Goal: Transaction & Acquisition: Obtain resource

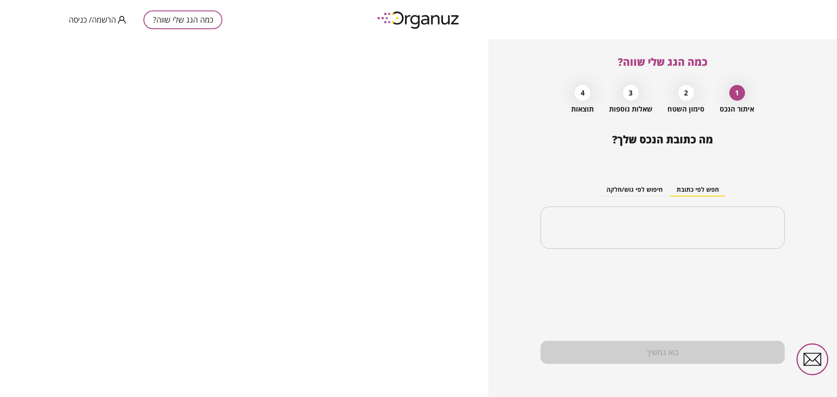
click at [709, 190] on button "חפש לפי כתובת" at bounding box center [698, 190] width 56 height 13
click at [653, 225] on input "text" at bounding box center [666, 228] width 217 height 22
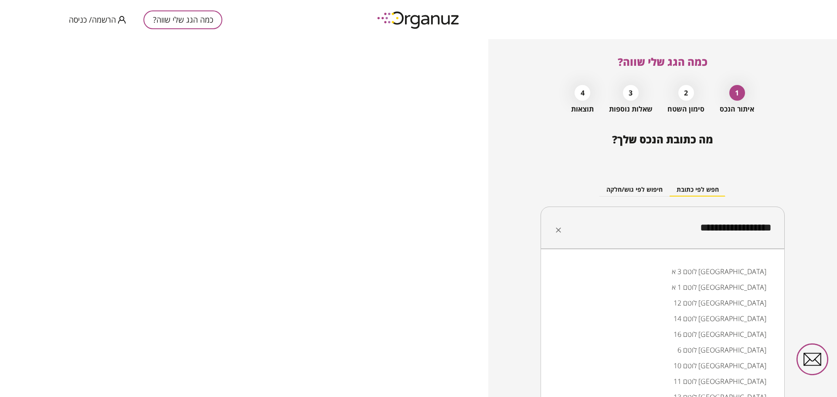
click at [752, 395] on li "לוטם 13 [GEOGRAPHIC_DATA]" at bounding box center [663, 397] width 222 height 16
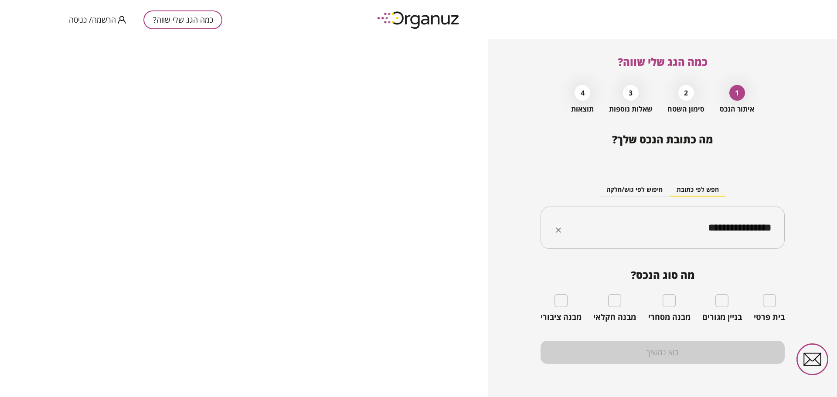
type input "**********"
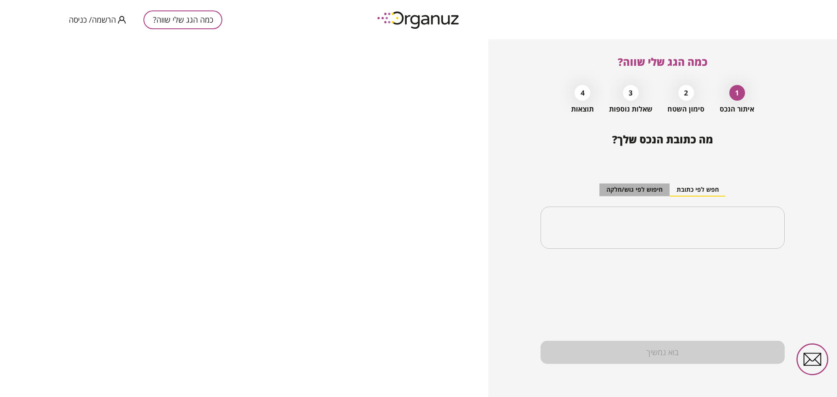
click at [644, 193] on button "חיפוש לפי גוש/חלקה" at bounding box center [635, 190] width 70 height 13
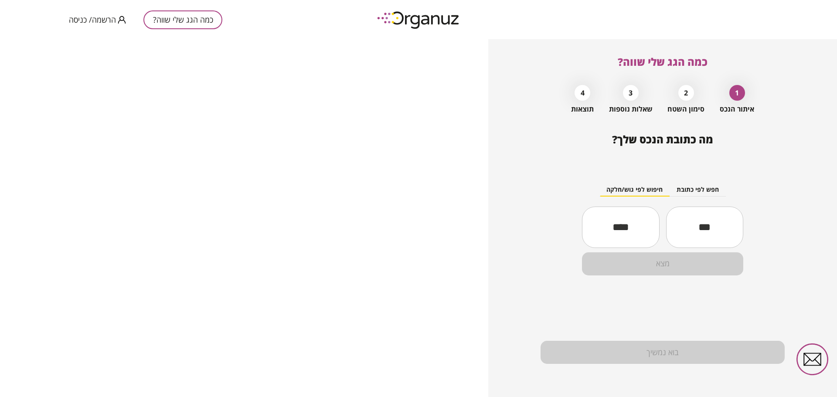
click at [692, 233] on input "text" at bounding box center [704, 227] width 77 height 30
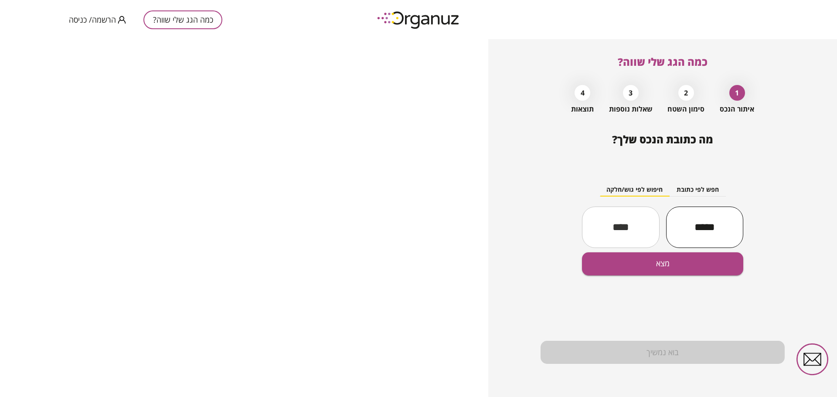
type input "*****"
click at [636, 232] on input "text" at bounding box center [620, 227] width 77 height 30
type input "***"
click at [655, 264] on button "מצא" at bounding box center [662, 264] width 161 height 23
click at [664, 267] on button "מצא" at bounding box center [662, 264] width 161 height 23
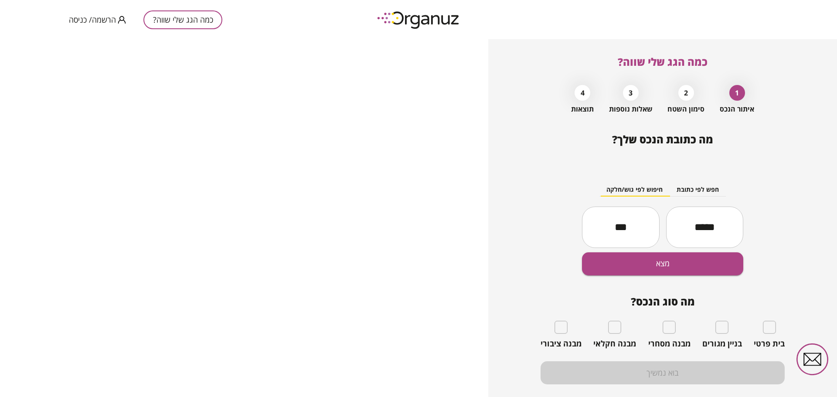
click at [773, 334] on div "בית פרטי" at bounding box center [769, 335] width 31 height 28
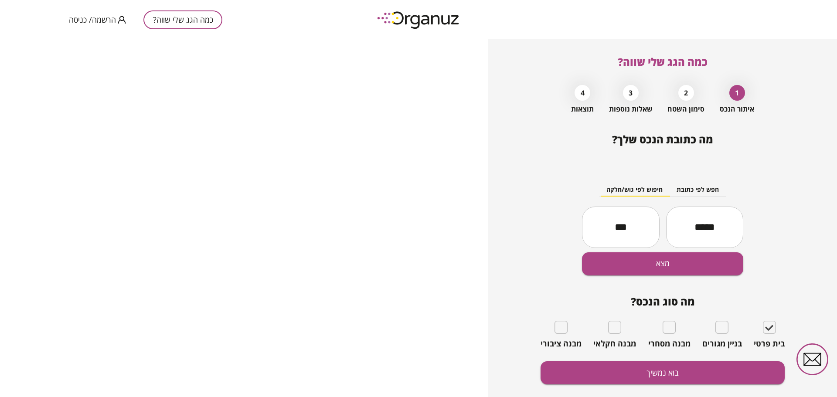
scroll to position [20, 0]
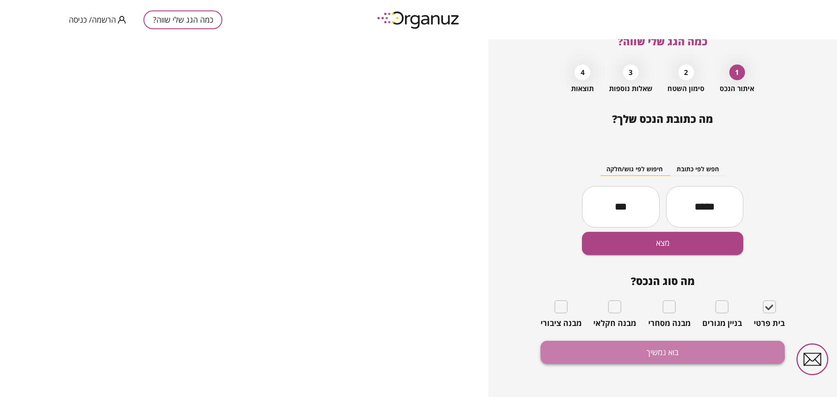
click at [650, 348] on button "בוא נמשיך" at bounding box center [663, 352] width 244 height 23
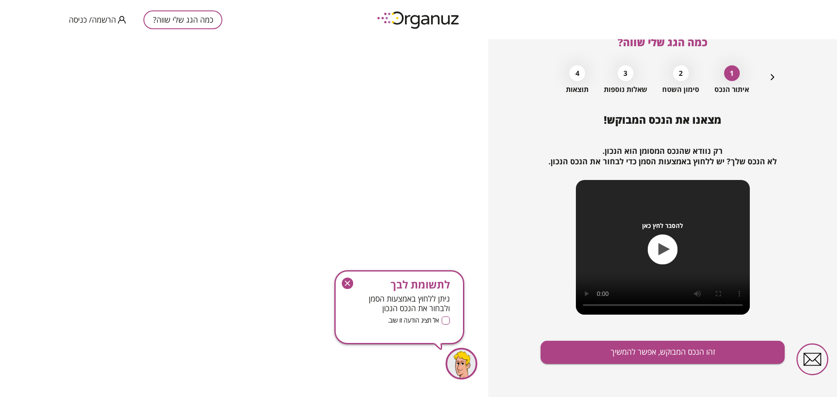
click at [345, 282] on icon "button" at bounding box center [347, 283] width 5 height 5
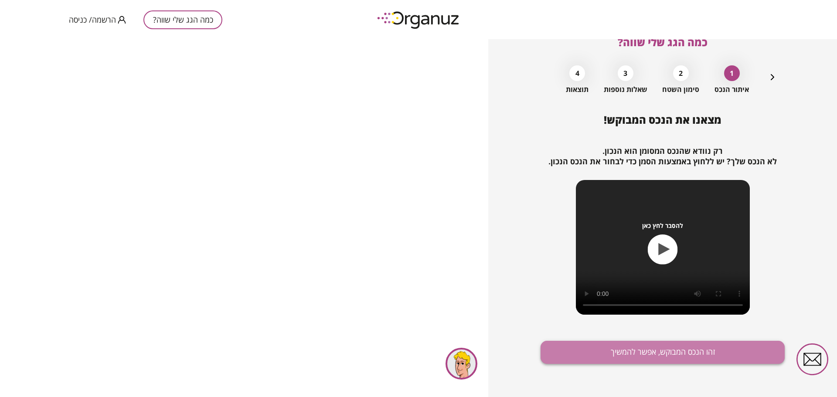
click at [669, 355] on button "זהו הנכס המבוקש, אפשר להמשיך" at bounding box center [663, 352] width 244 height 23
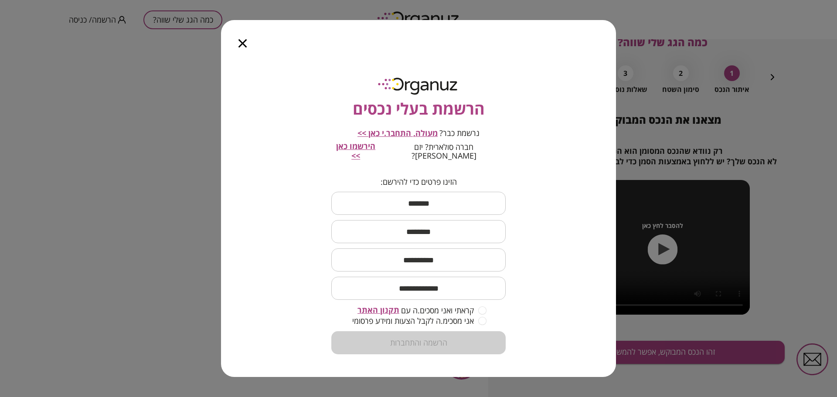
click at [437, 205] on input "text" at bounding box center [418, 204] width 174 height 26
type input "****"
type input "*******"
type input "**********"
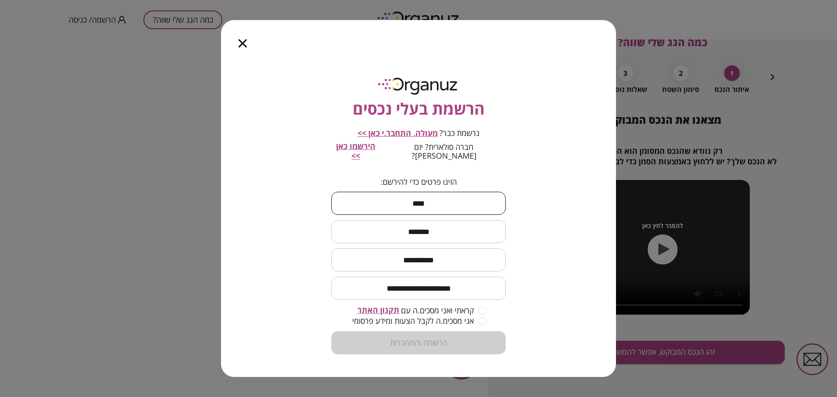
click at [474, 307] on span "קראתי ואני מסכים.ה עם" at bounding box center [437, 310] width 73 height 9
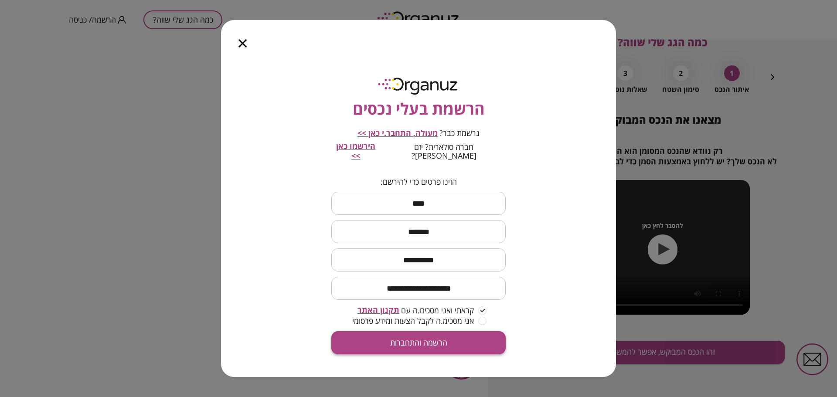
click at [427, 339] on button "הרשמה והתחברות" at bounding box center [418, 342] width 174 height 23
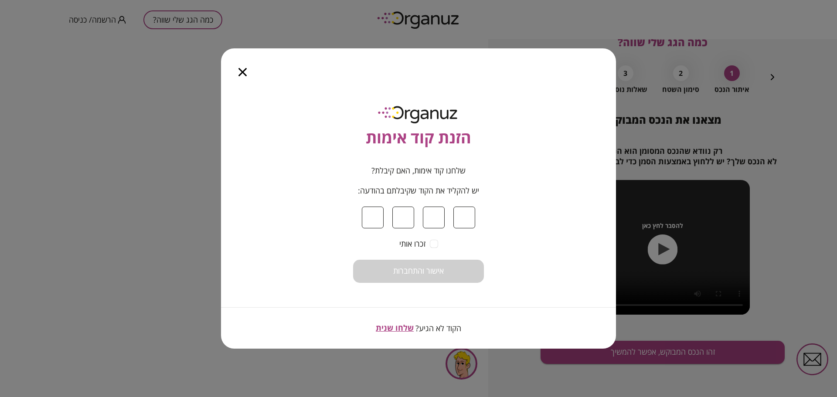
type input "*"
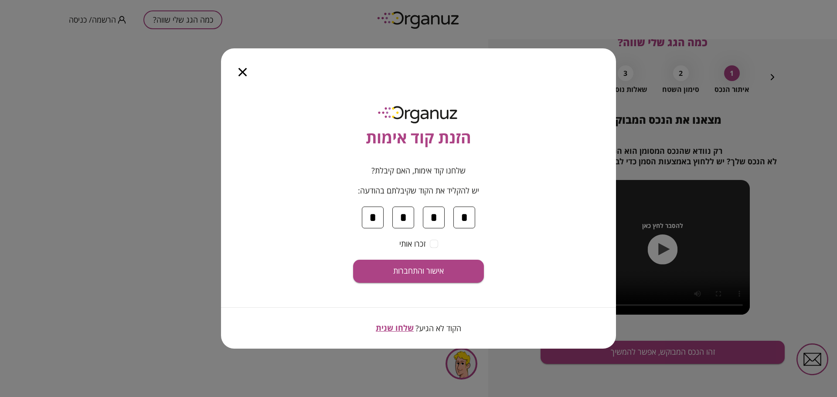
type input "*"
click at [422, 268] on span "אישור והתחברות" at bounding box center [418, 271] width 51 height 10
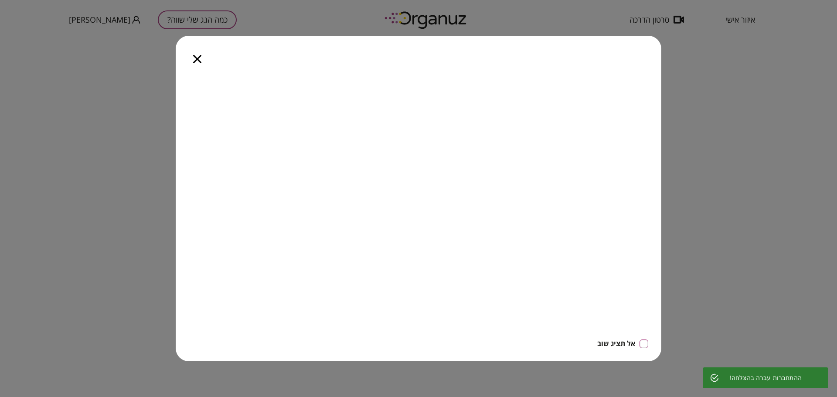
click at [201, 59] on icon "button" at bounding box center [197, 59] width 8 height 8
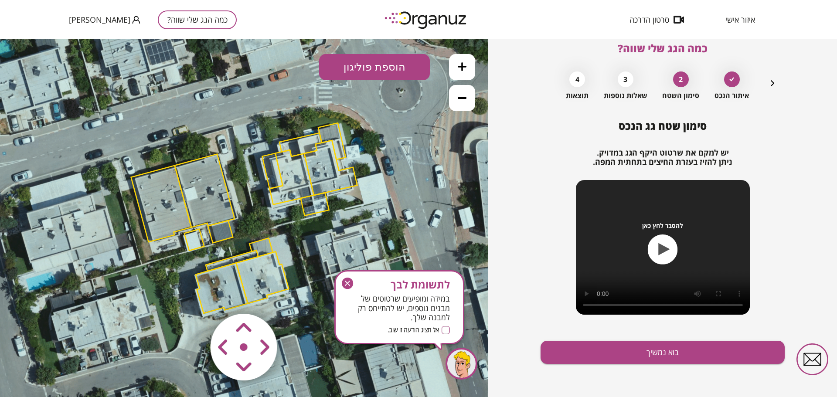
click at [204, 194] on polygon at bounding box center [205, 190] width 60 height 73
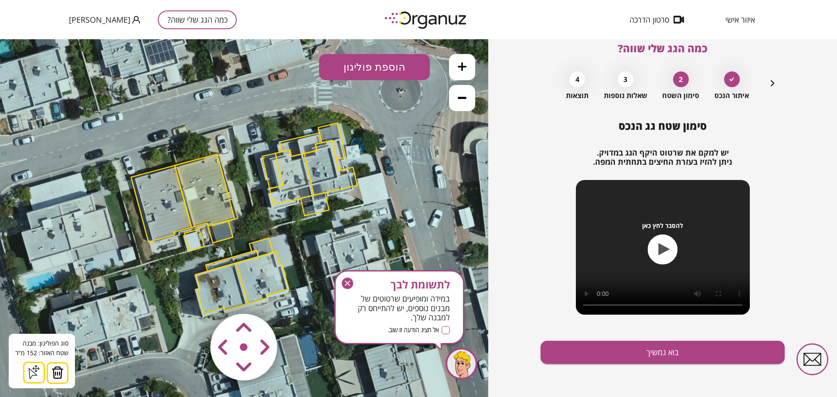
click at [29, 375] on icon at bounding box center [34, 372] width 14 height 14
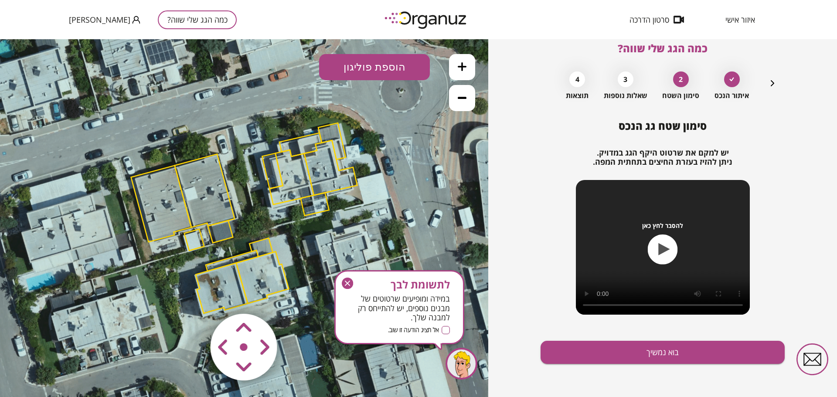
click at [460, 65] on icon at bounding box center [462, 66] width 9 height 9
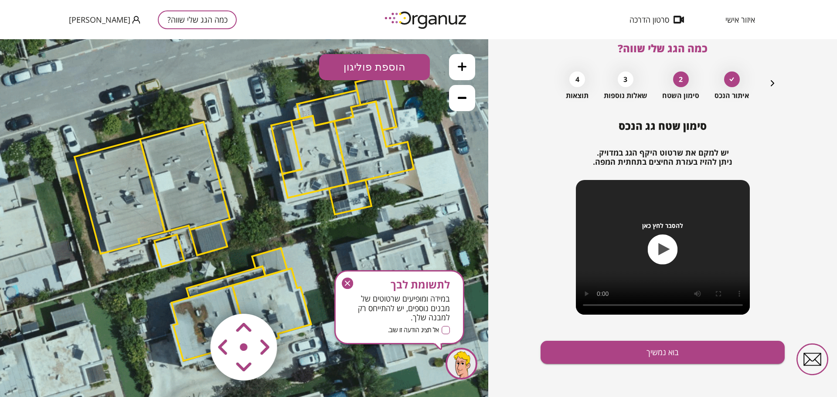
click at [374, 63] on button "הוספת פוליגון" at bounding box center [374, 67] width 111 height 26
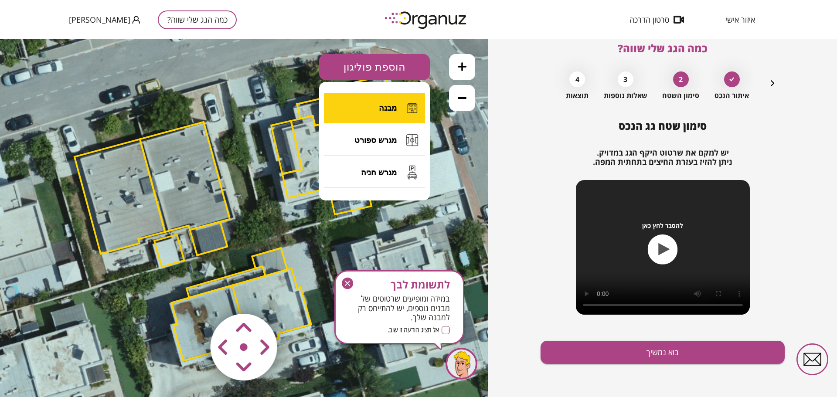
click at [386, 116] on button "מבנה" at bounding box center [374, 108] width 101 height 31
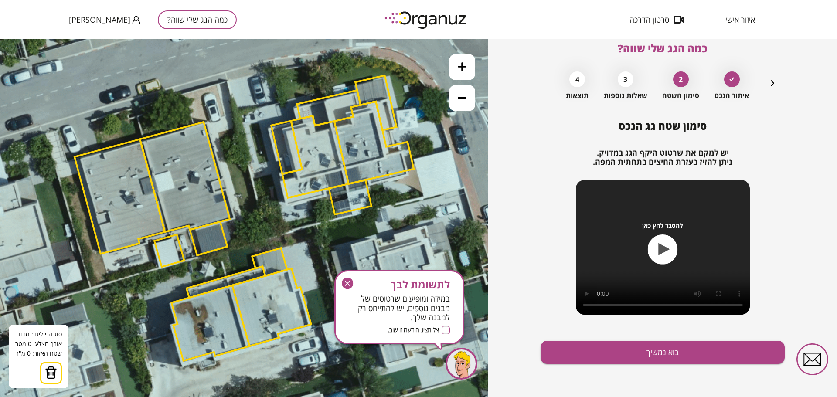
click at [144, 142] on polygon at bounding box center [185, 177] width 90 height 110
click at [205, 123] on polygon at bounding box center [174, 132] width 61 height 19
click at [234, 219] on icon at bounding box center [242, 218] width 1040 height 1040
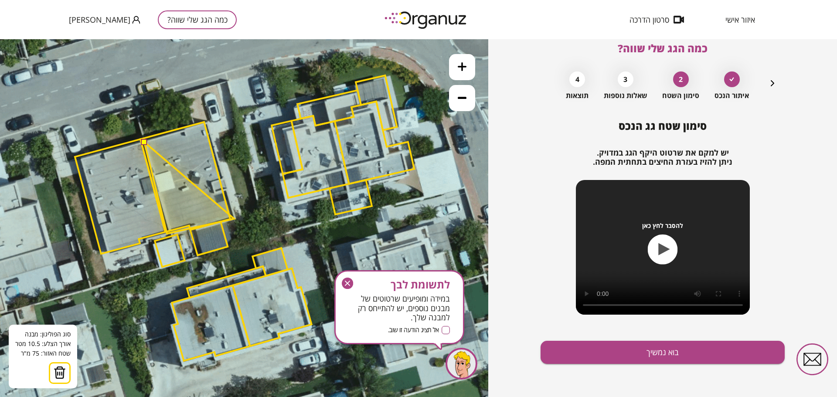
click at [167, 234] on polygon at bounding box center [189, 188] width 90 height 92
click at [143, 142] on button at bounding box center [144, 142] width 6 height 6
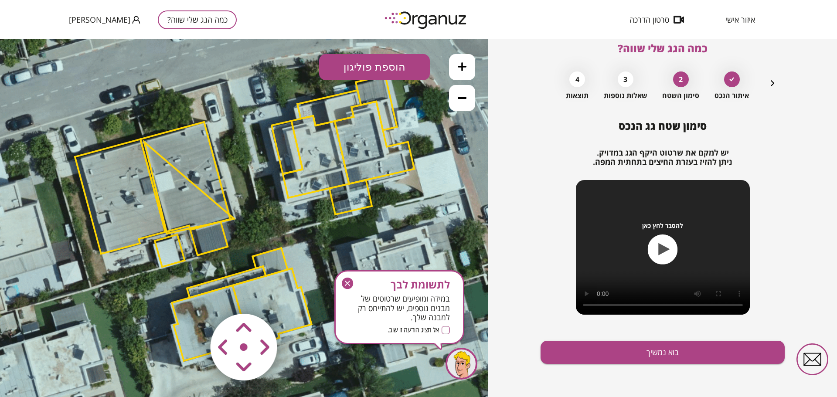
click at [198, 162] on polygon at bounding box center [185, 177] width 90 height 110
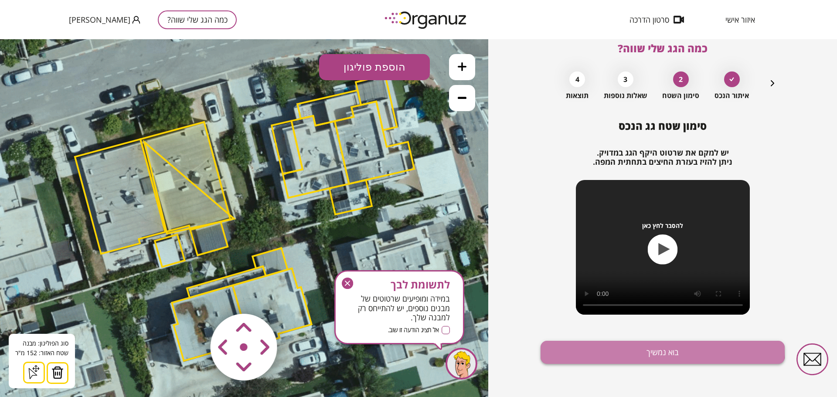
click at [660, 349] on button "בוא נמשיך" at bounding box center [663, 352] width 244 height 23
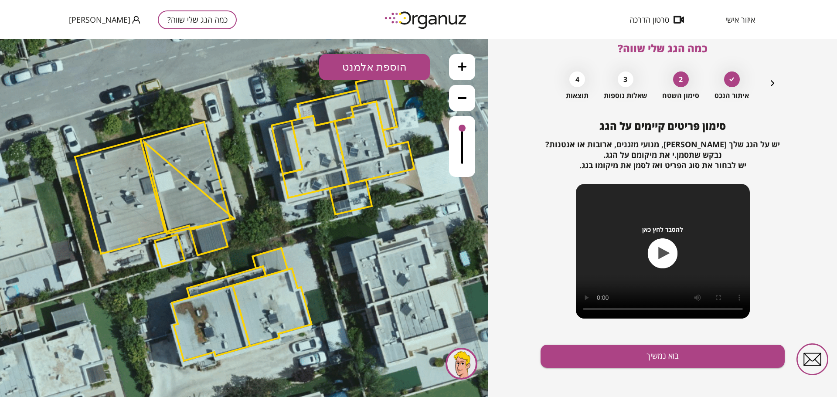
click at [190, 22] on button "כמה הגג שלי שווה?" at bounding box center [197, 19] width 79 height 19
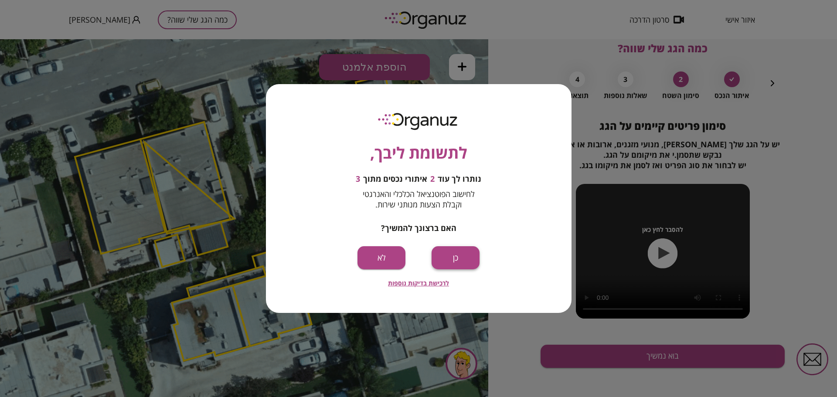
click at [456, 258] on button "כן" at bounding box center [456, 257] width 48 height 23
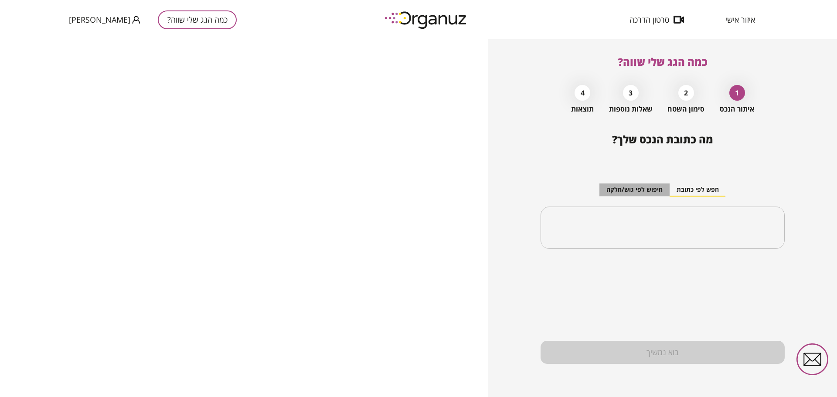
click at [635, 190] on button "חיפוש לפי גוש/חלקה" at bounding box center [635, 190] width 70 height 13
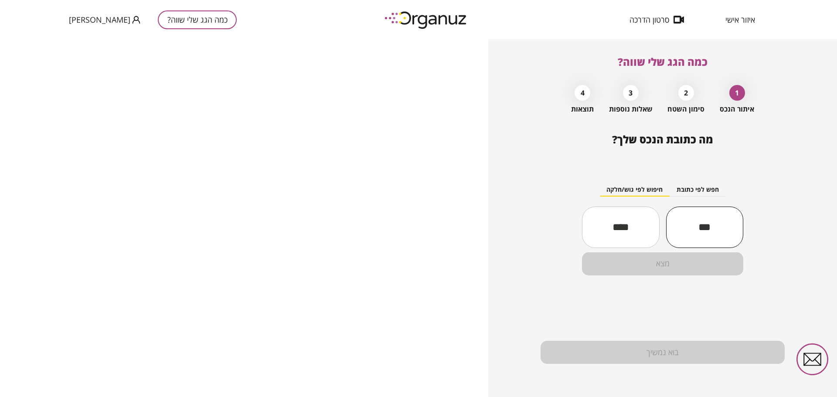
click at [700, 229] on input "text" at bounding box center [704, 227] width 77 height 30
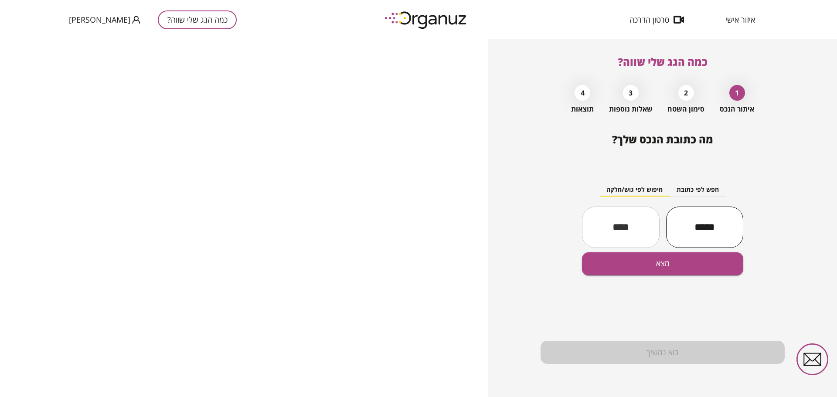
type input "*****"
click at [633, 232] on input "text" at bounding box center [620, 227] width 77 height 30
type input "***"
click at [633, 271] on button "מצא" at bounding box center [662, 264] width 161 height 23
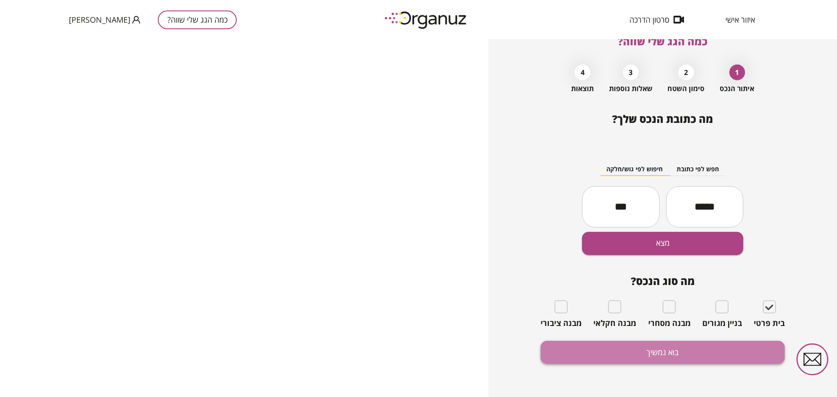
click at [673, 349] on button "בוא נמשיך" at bounding box center [663, 352] width 244 height 23
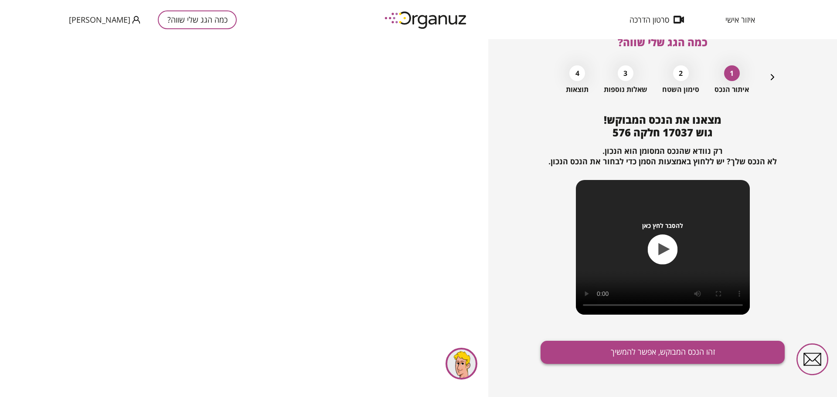
click at [630, 353] on button "זהו הנכס המבוקש, אפשר להמשיך" at bounding box center [663, 352] width 244 height 23
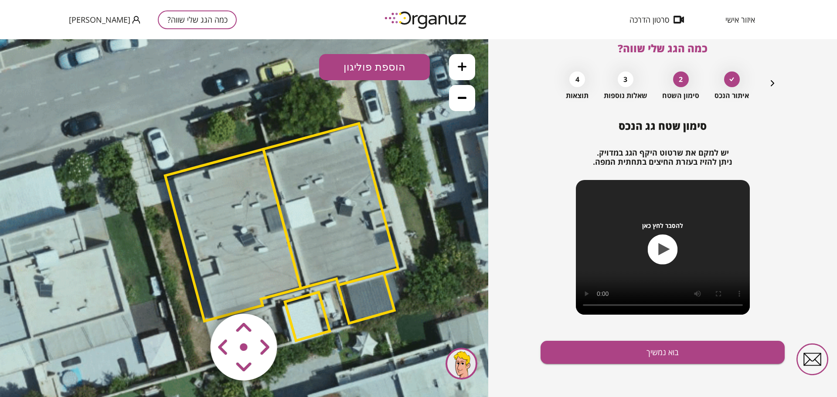
drag, startPoint x: 320, startPoint y: 137, endPoint x: 358, endPoint y: 151, distance: 40.2
click at [358, 151] on polygon at bounding box center [330, 205] width 135 height 165
click at [465, 369] on div at bounding box center [462, 364] width 32 height 32
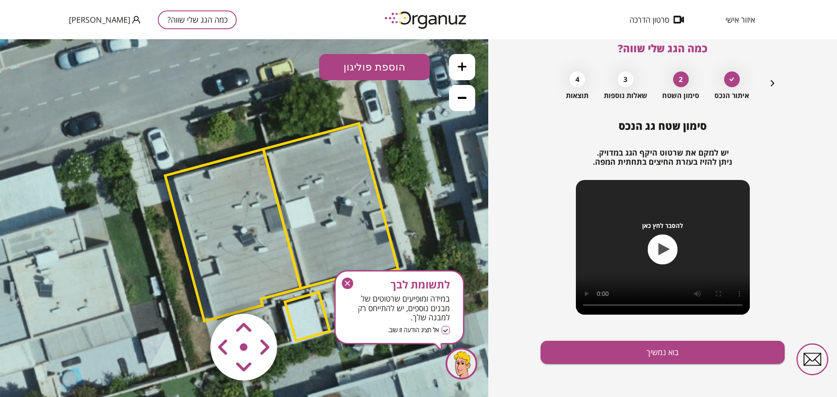
click at [350, 283] on icon "button" at bounding box center [347, 283] width 11 height 11
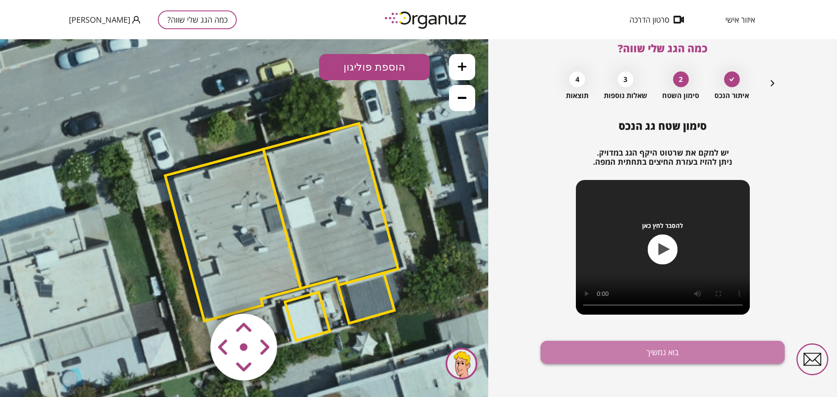
click at [668, 351] on button "בוא נמשיך" at bounding box center [663, 352] width 244 height 23
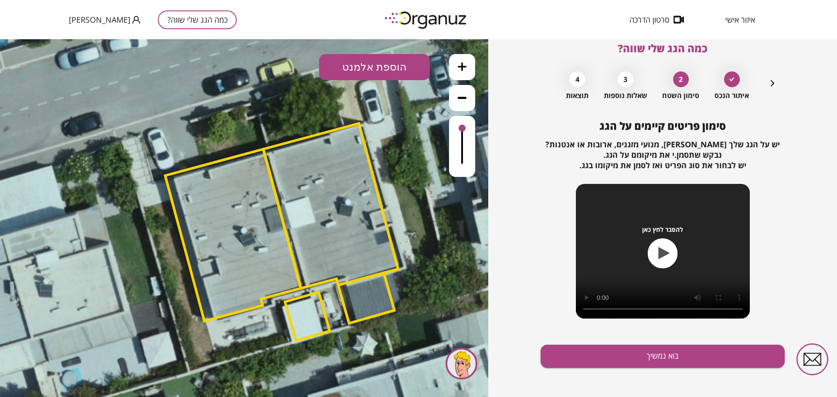
click at [348, 204] on polygon at bounding box center [330, 205] width 135 height 165
click at [386, 72] on button "הוספת אלמנט" at bounding box center [374, 67] width 111 height 26
click at [400, 174] on div ".st0 { fill: #FFFFFF; } .st0 { fill: #FFFFFF; }" at bounding box center [244, 218] width 488 height 358
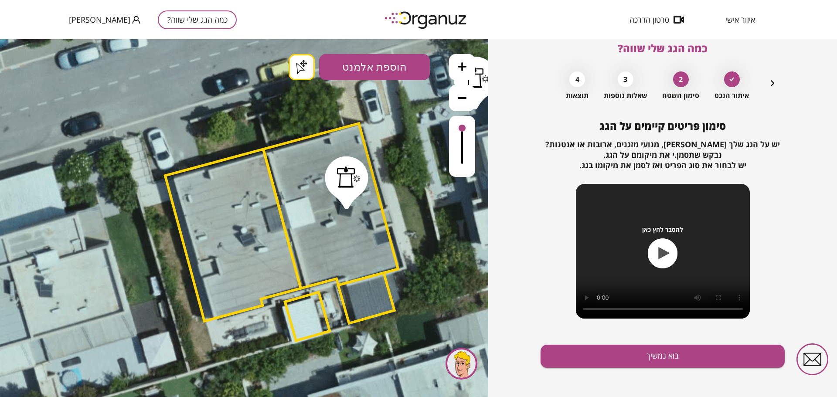
click at [536, 254] on div "כמה הגג שלי שווה? איתור הנכס 2 סימון השטח 3 שאלות נוספות 4 תוצאות סימון פריטים …" at bounding box center [662, 218] width 349 height 358
click at [470, 114] on div at bounding box center [462, 115] width 26 height 123
click at [379, 69] on button "הוספת אלמנט" at bounding box center [374, 67] width 111 height 26
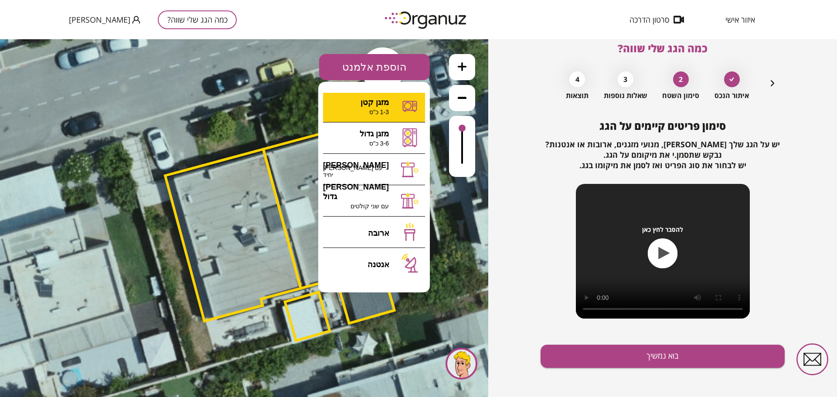
click at [384, 103] on div ".st0 { fill: #FFFFFF; } .st0 { fill: #FFFFFF; }" at bounding box center [244, 218] width 488 height 358
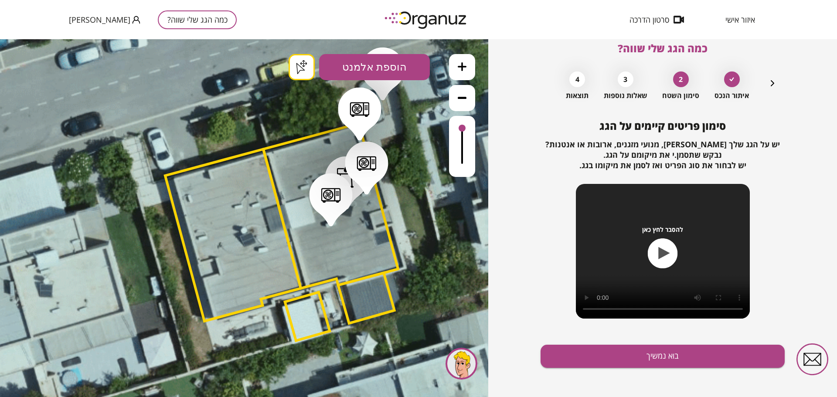
click at [374, 69] on button "הוספת אלמנט" at bounding box center [374, 67] width 111 height 26
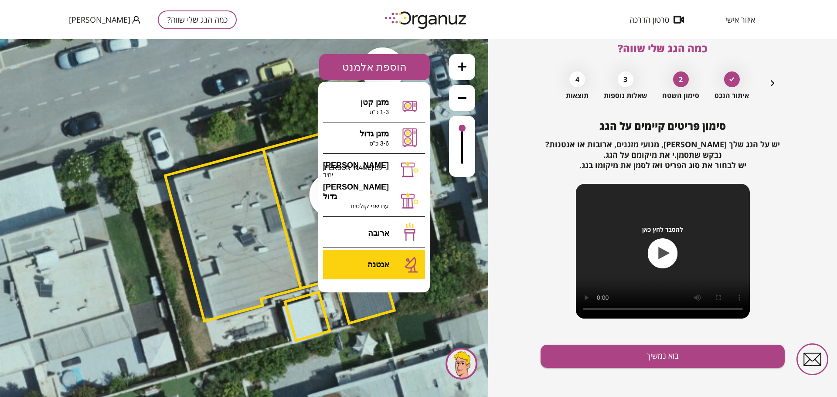
click at [412, 263] on div ".st0 { fill: #FFFFFF; } .st0 { fill: #FFFFFF; }" at bounding box center [244, 218] width 488 height 358
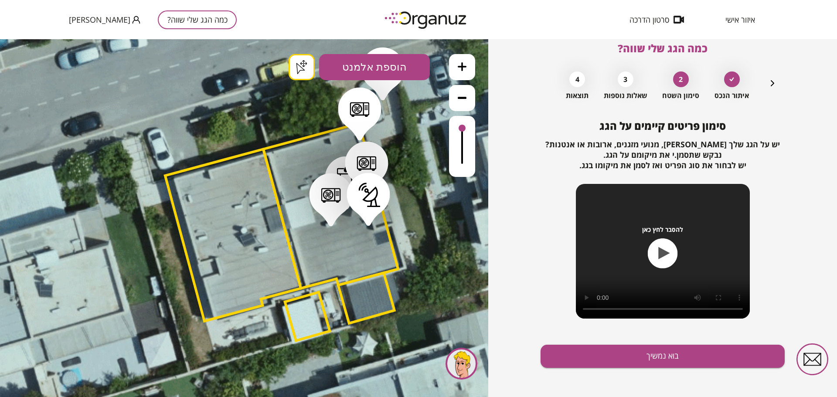
click at [376, 77] on button "הוספת אלמנט" at bounding box center [374, 67] width 111 height 26
click at [467, 236] on icon at bounding box center [278, 232] width 736 height 736
click at [690, 358] on button "בוא נמשיך" at bounding box center [663, 356] width 244 height 23
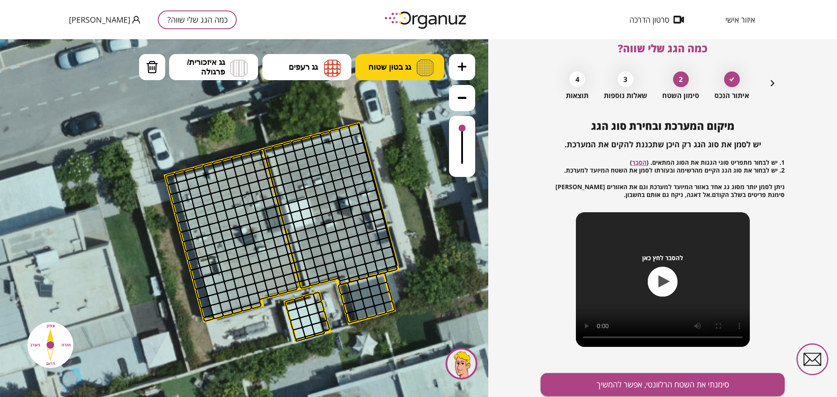
click at [413, 72] on button "גג בטון שטוח" at bounding box center [399, 67] width 89 height 26
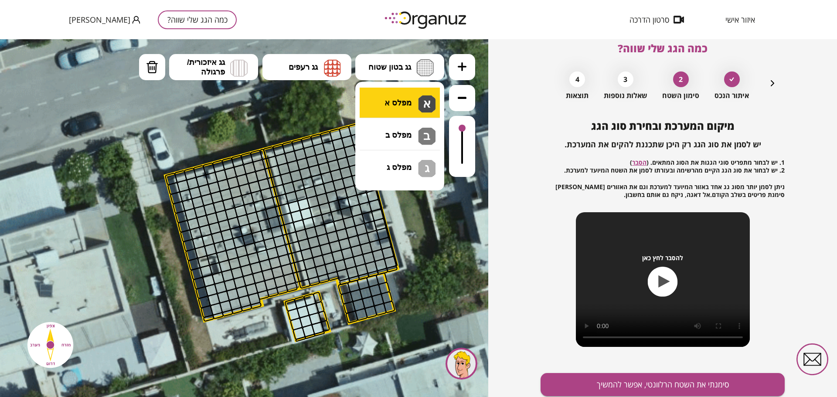
click at [409, 106] on div ".st0 { fill: #FFFFFF; } .st0 { fill: #FFFFFF; }" at bounding box center [244, 218] width 488 height 358
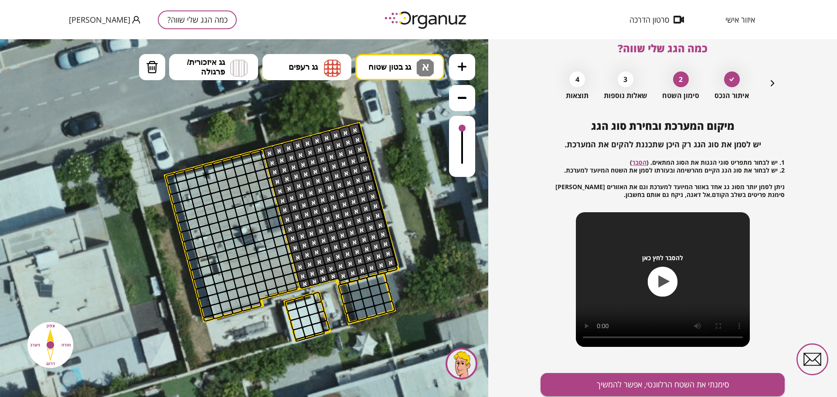
drag, startPoint x: 268, startPoint y: 150, endPoint x: 307, endPoint y: 215, distance: 75.5
click at [640, 384] on button "סימנתי את השטח הרלוונטי, אפשר להמשיך" at bounding box center [663, 384] width 244 height 23
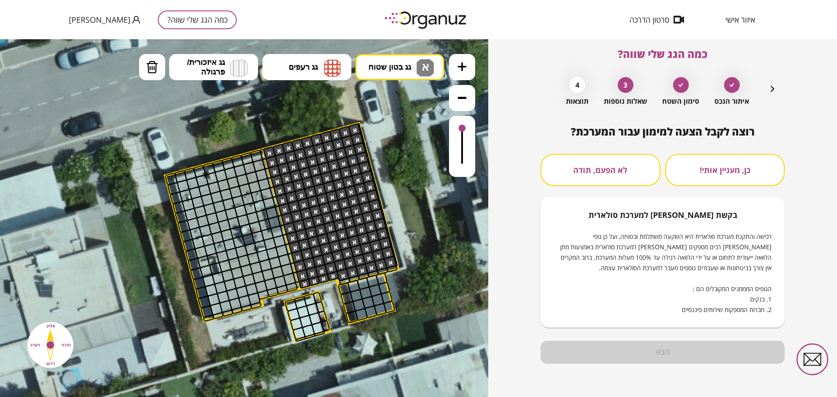
scroll to position [8, 0]
click at [611, 171] on button "לא הפעם, תודה" at bounding box center [601, 170] width 120 height 32
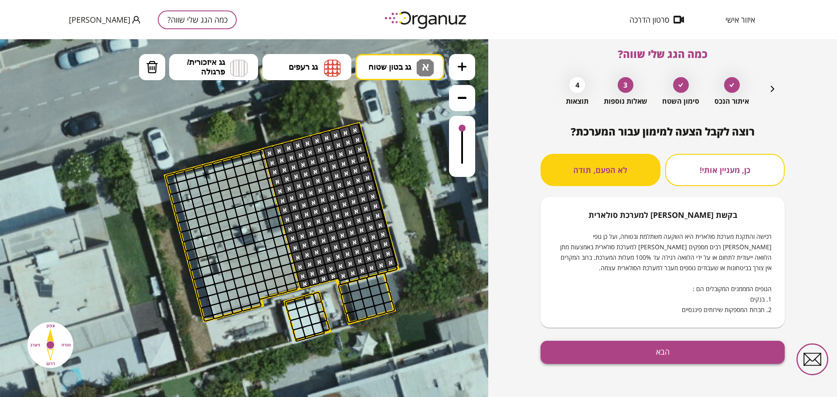
click at [656, 353] on button "הבא" at bounding box center [663, 352] width 244 height 23
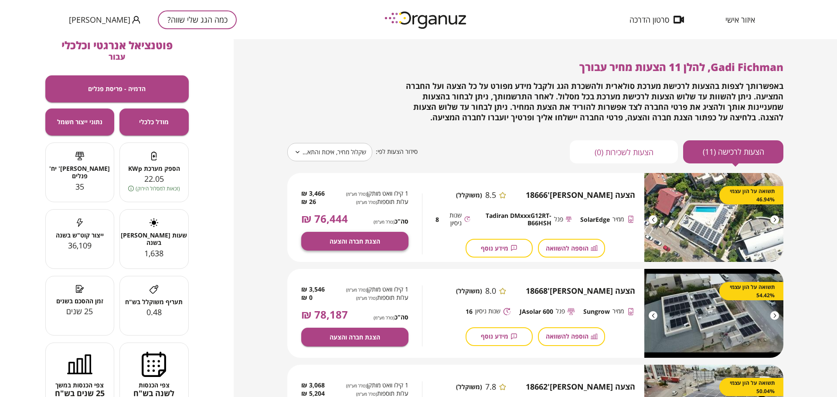
click at [371, 238] on span "הצגת חברה והצעה" at bounding box center [355, 241] width 51 height 7
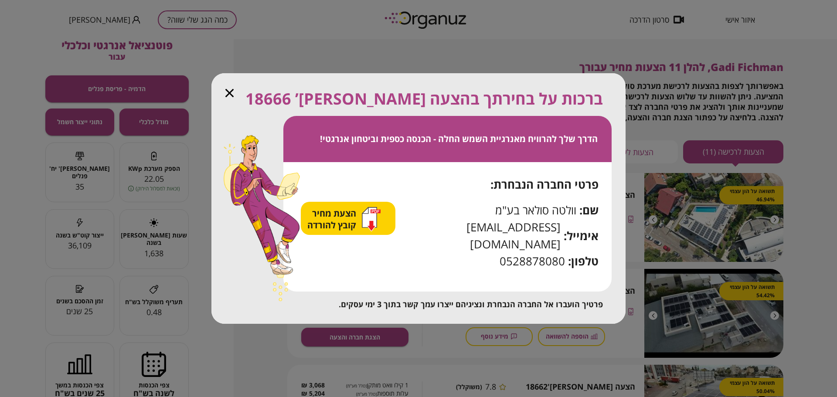
click at [355, 226] on span "הצעת מחיר קובץ להורדה" at bounding box center [332, 220] width 51 height 24
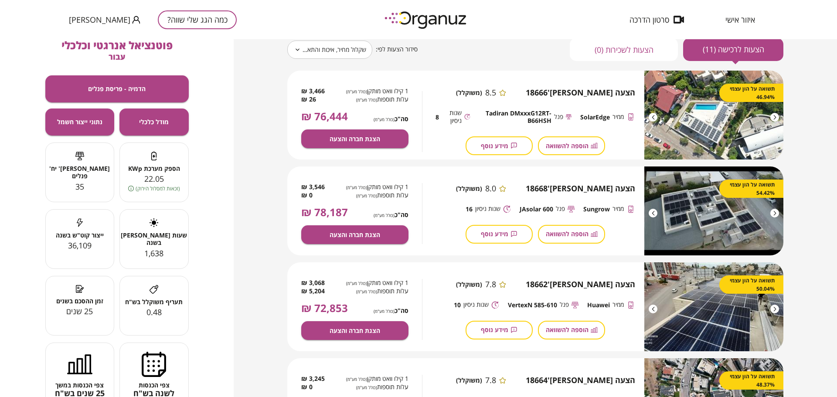
scroll to position [87, 0]
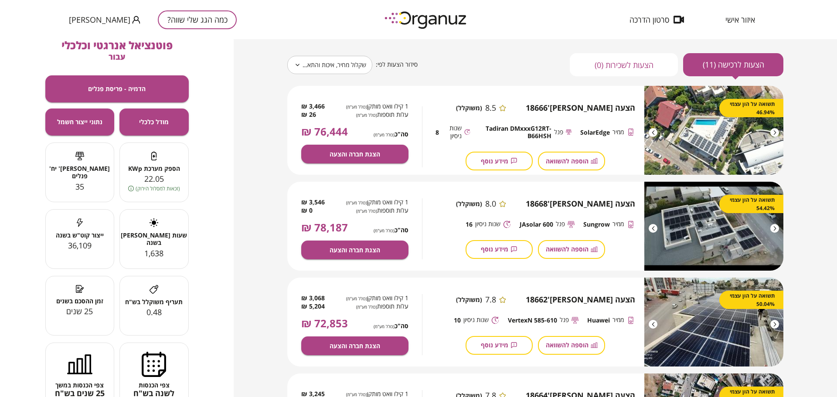
click at [196, 18] on button "כמה הגג שלי שווה?" at bounding box center [197, 19] width 79 height 19
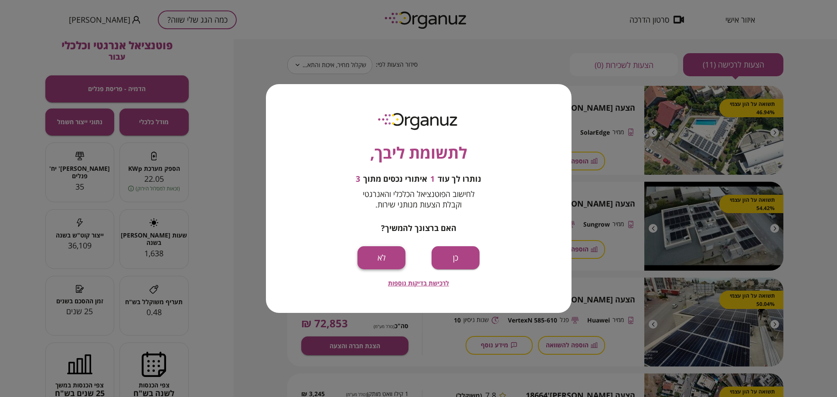
click at [371, 255] on button "לא" at bounding box center [382, 257] width 48 height 23
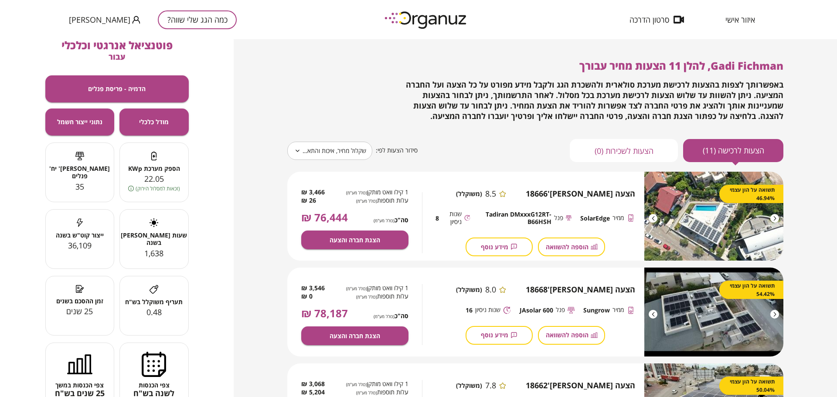
scroll to position [0, 0]
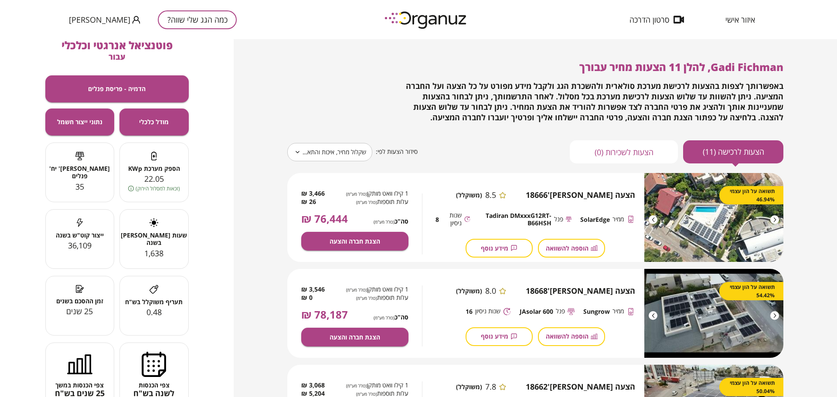
click at [506, 247] on span "מידע נוסף" at bounding box center [494, 248] width 27 height 7
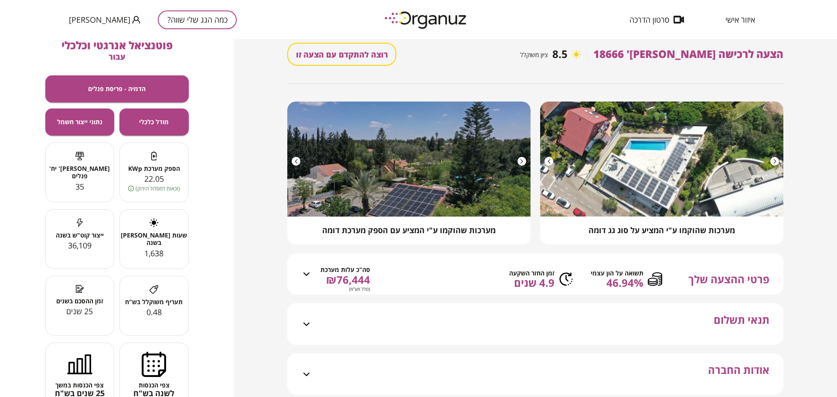
scroll to position [44, 0]
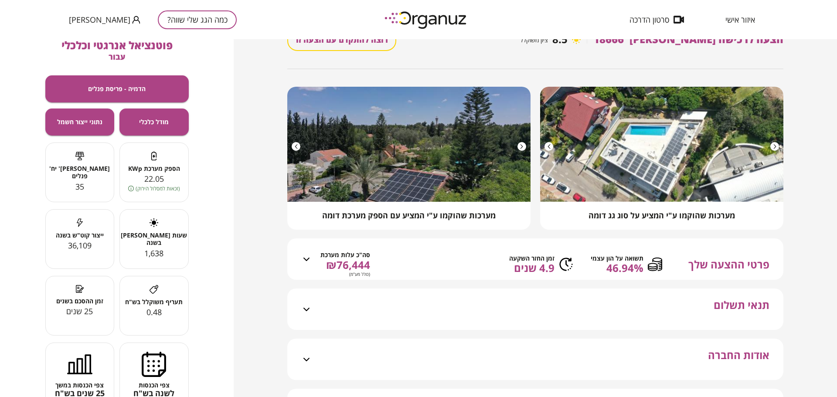
click at [306, 265] on icon at bounding box center [306, 259] width 10 height 10
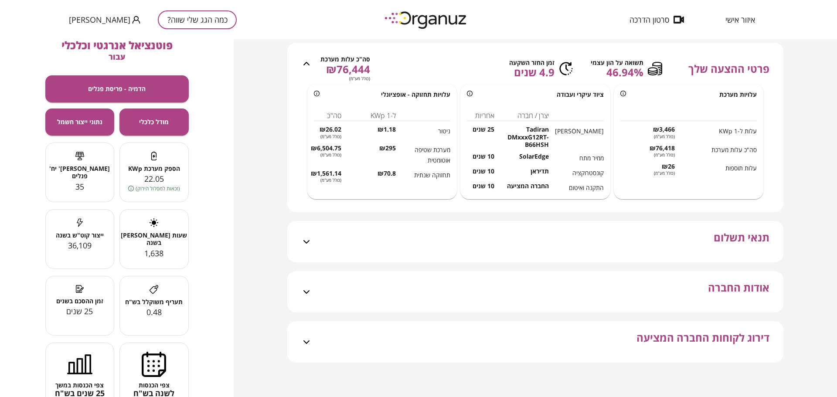
scroll to position [258, 0]
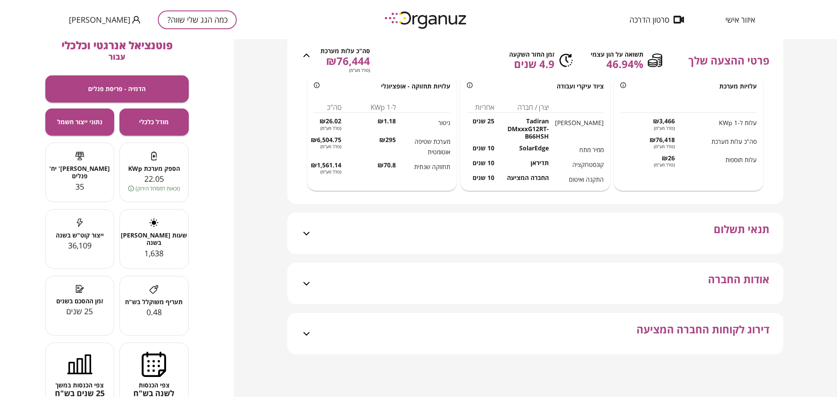
click at [303, 236] on icon at bounding box center [306, 234] width 10 height 10
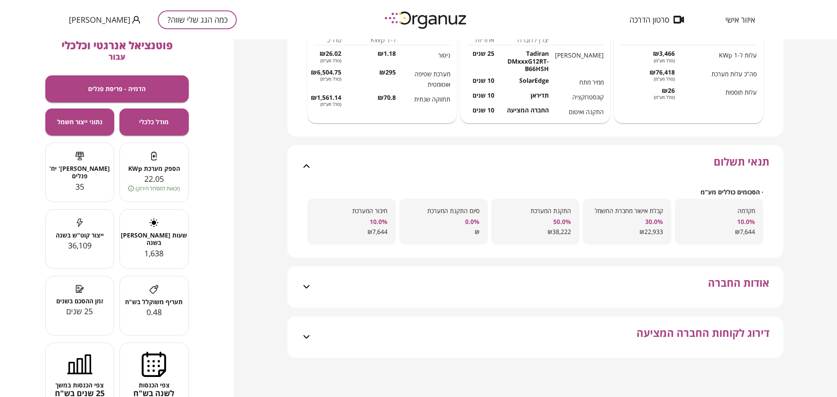
scroll to position [329, 0]
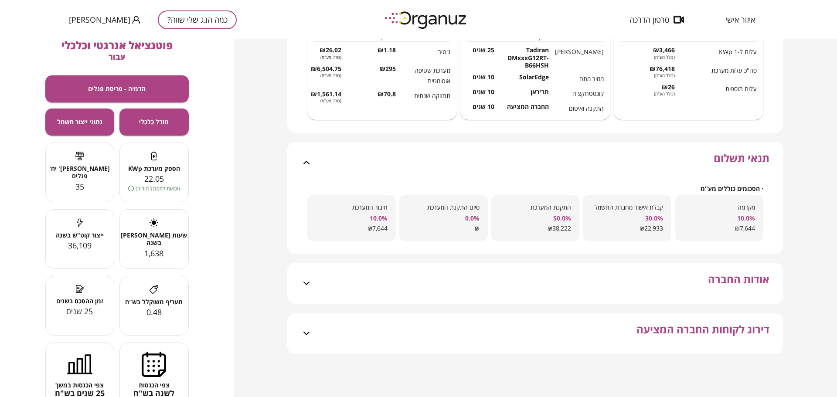
click at [312, 283] on div "אודות החברה" at bounding box center [541, 283] width 458 height 41
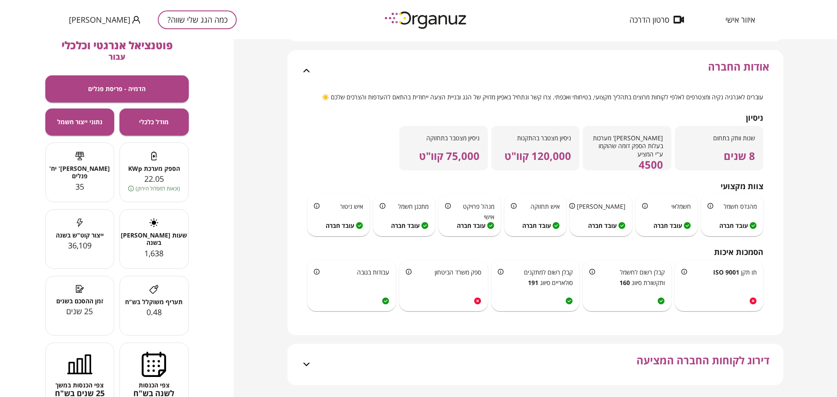
scroll to position [547, 0]
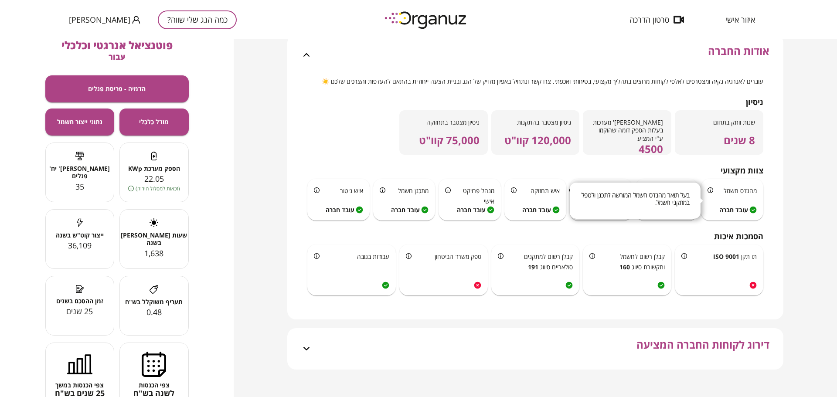
click at [709, 193] on icon at bounding box center [711, 191] width 6 height 6
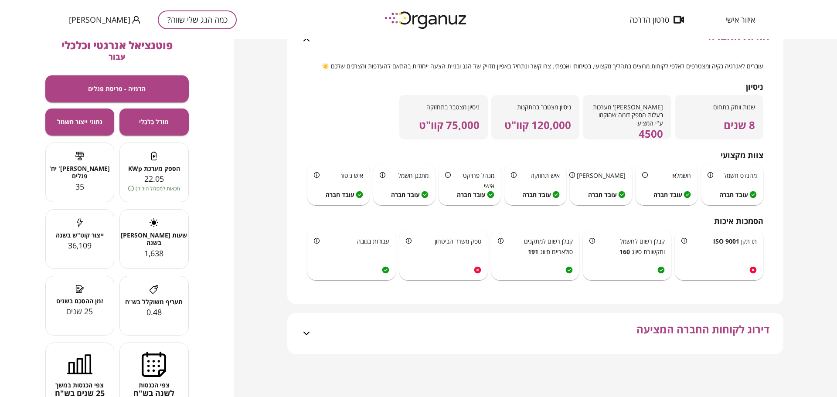
scroll to position [573, 0]
click at [312, 334] on div "דירוג לקוחות החברה המציעה" at bounding box center [541, 333] width 458 height 41
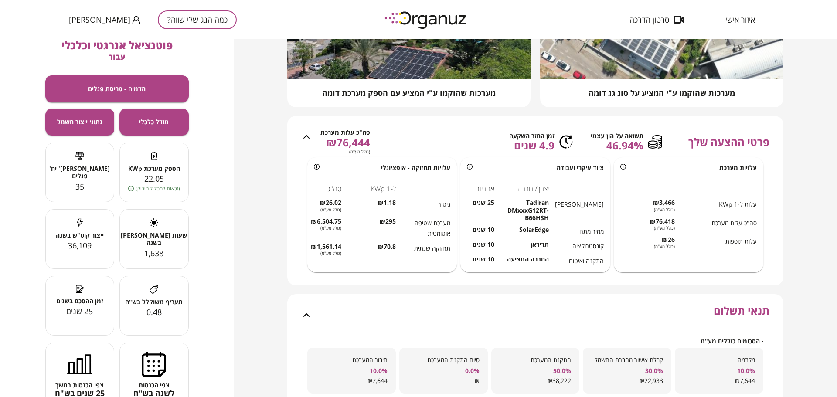
scroll to position [0, 0]
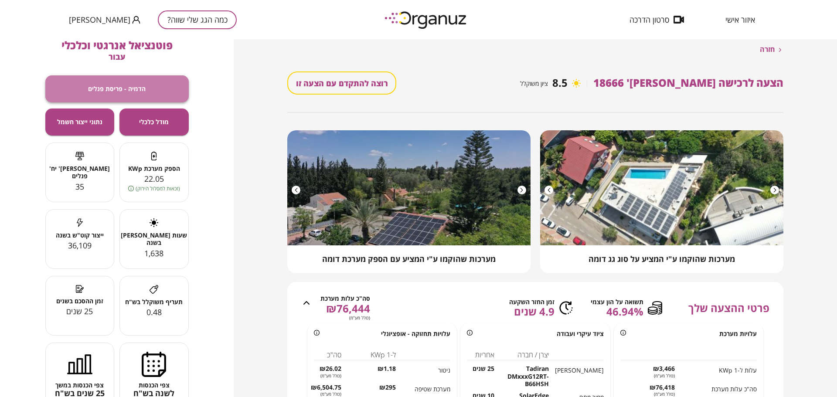
click at [126, 88] on span "הדמיה - פריסת פנלים" at bounding box center [117, 88] width 58 height 7
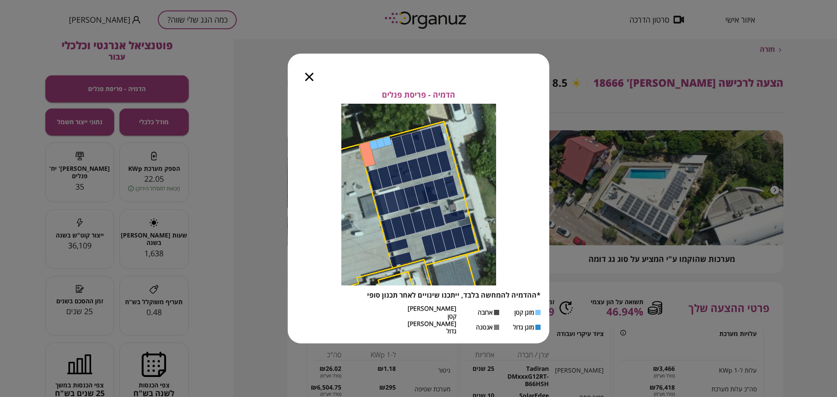
click at [314, 84] on div at bounding box center [309, 72] width 43 height 37
click at [308, 80] on icon "button" at bounding box center [309, 77] width 8 height 8
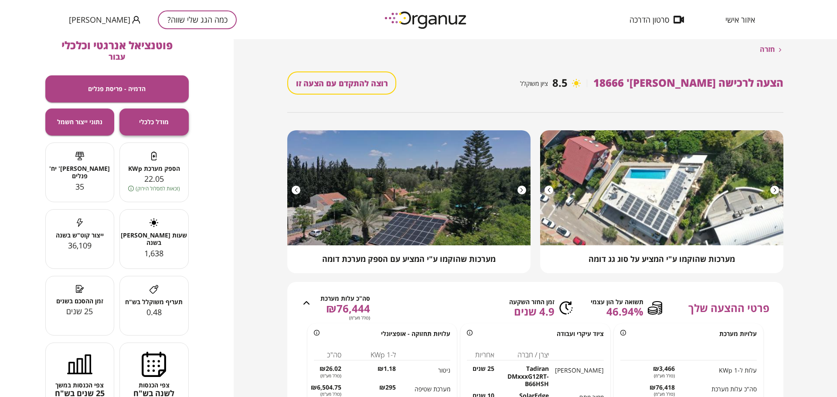
click at [162, 126] on span "מודל כלכלי" at bounding box center [154, 121] width 30 height 7
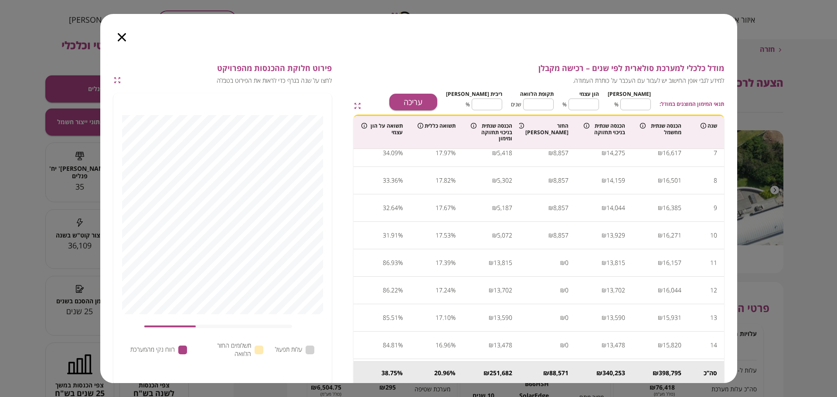
scroll to position [218, 0]
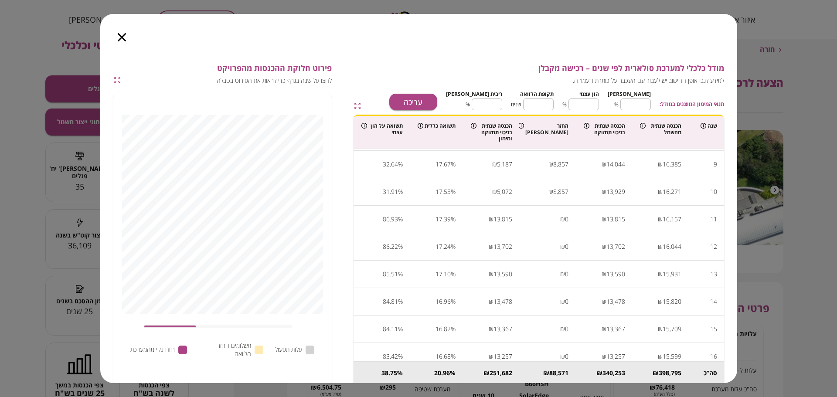
click at [122, 38] on icon "button" at bounding box center [122, 37] width 8 height 8
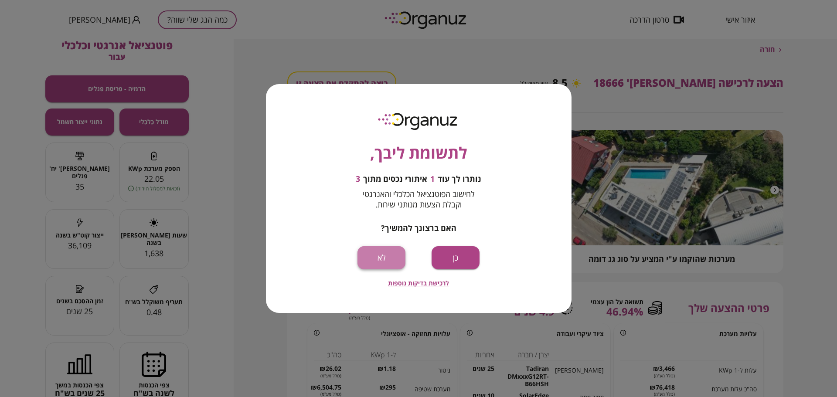
click at [384, 261] on button "לא" at bounding box center [382, 257] width 48 height 23
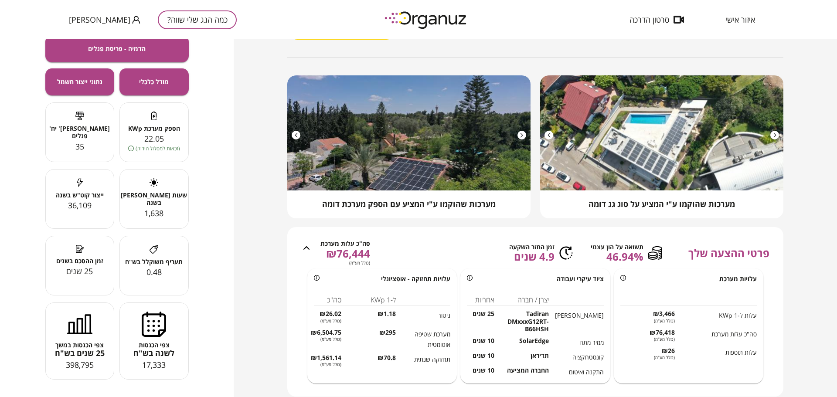
scroll to position [0, 0]
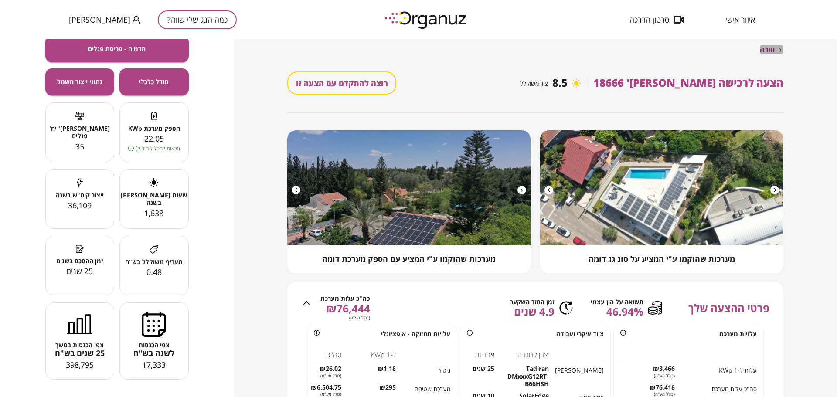
click at [768, 52] on span "חזרה" at bounding box center [767, 49] width 15 height 8
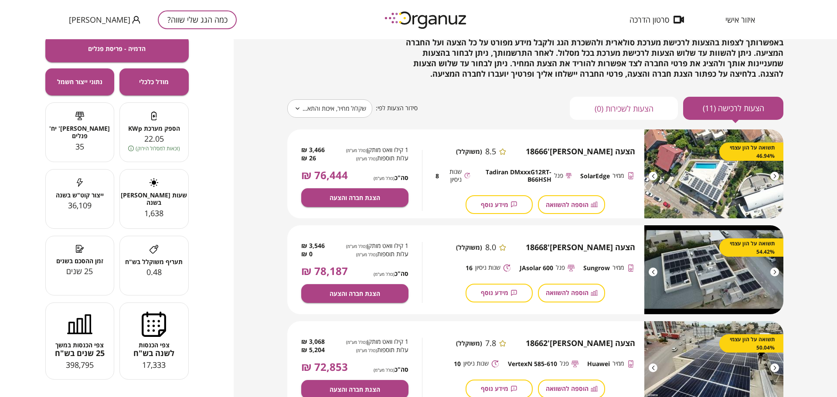
scroll to position [87, 0]
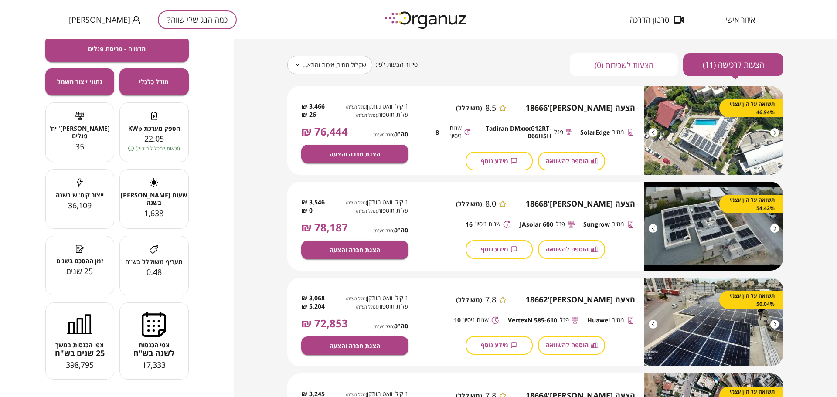
click at [295, 66] on icon at bounding box center [297, 65] width 7 height 10
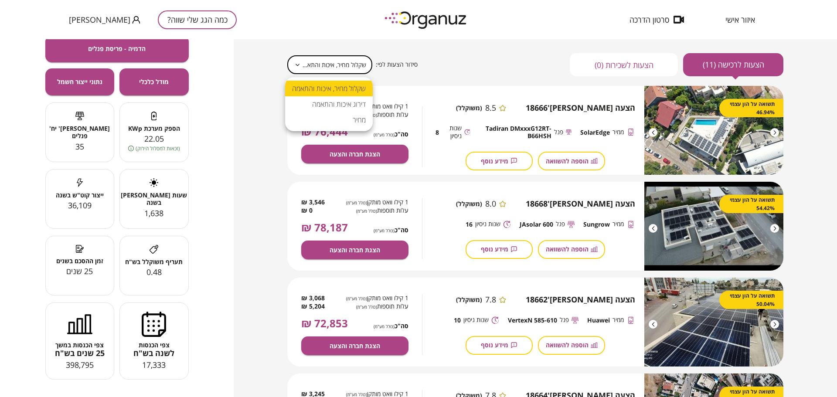
click at [322, 64] on body "**********" at bounding box center [418, 198] width 837 height 397
click at [334, 103] on li "דירוג איכות והתאמה" at bounding box center [329, 104] width 88 height 16
type input "******"
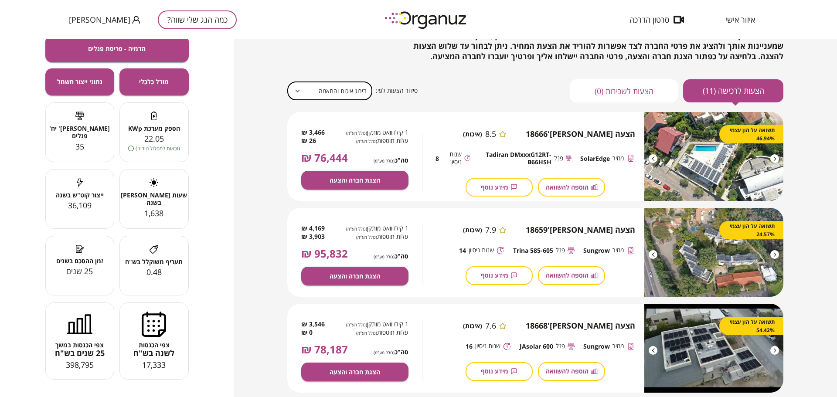
scroll to position [0, 0]
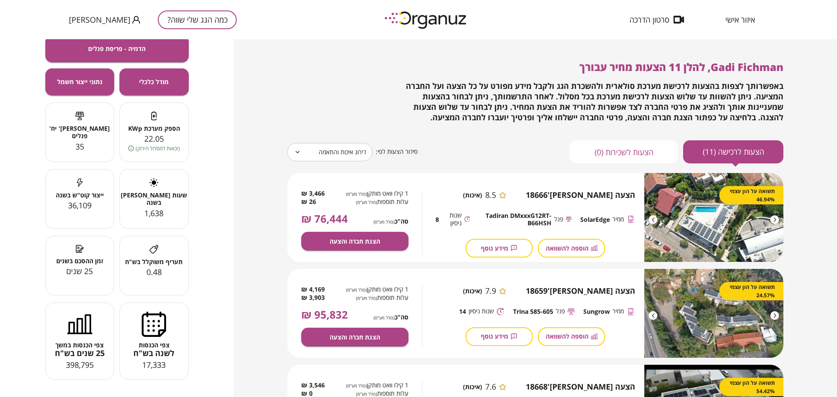
drag, startPoint x: 101, startPoint y: 0, endPoint x: 232, endPoint y: 231, distance: 265.6
click at [232, 231] on div "פוטנציאל אנרגטי וכלכלי עבור הדמיה - פריסת פנלים מודל כלכלי נתוני ייצור חשמל הספ…" at bounding box center [117, 218] width 234 height 358
